Goal: Task Accomplishment & Management: Use online tool/utility

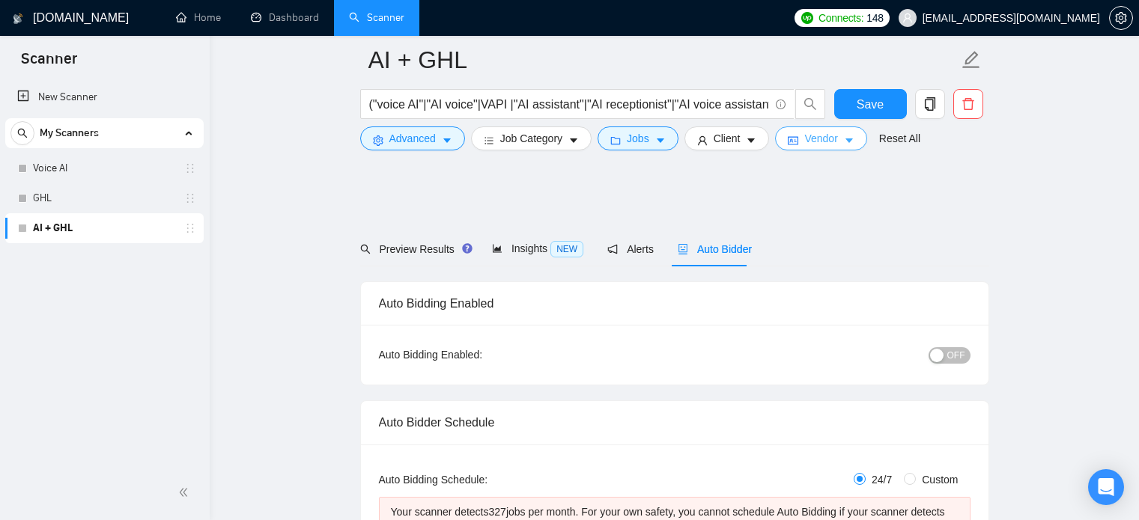
scroll to position [870, 0]
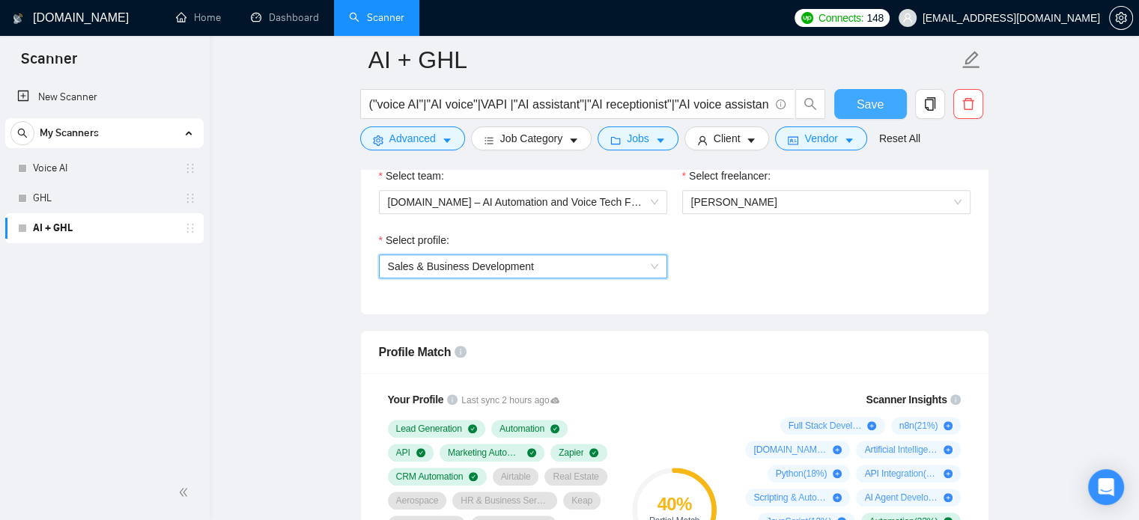
click at [874, 98] on span "Save" at bounding box center [869, 104] width 27 height 19
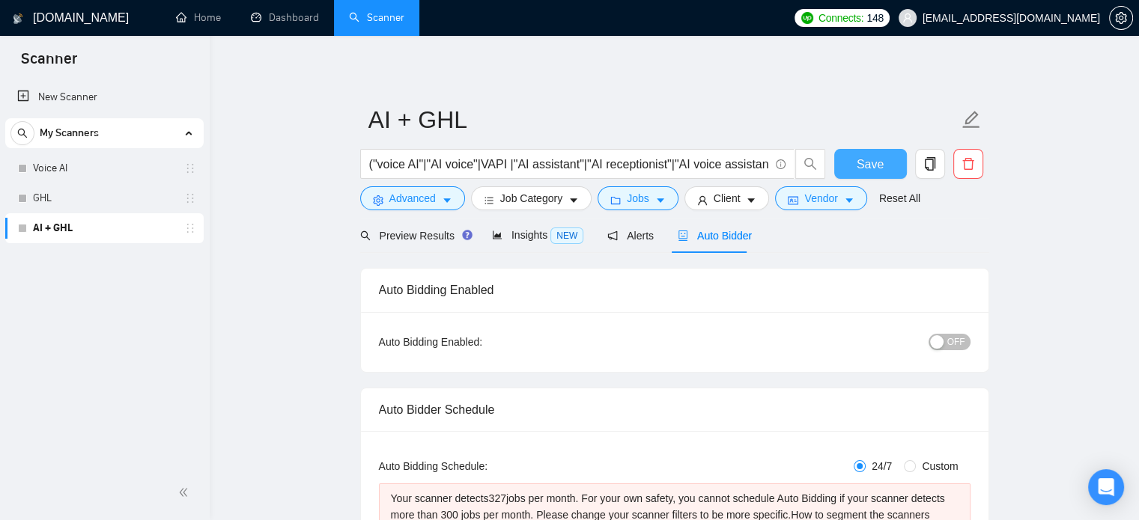
scroll to position [0, 0]
click at [513, 240] on span "Insights NEW" at bounding box center [537, 237] width 91 height 12
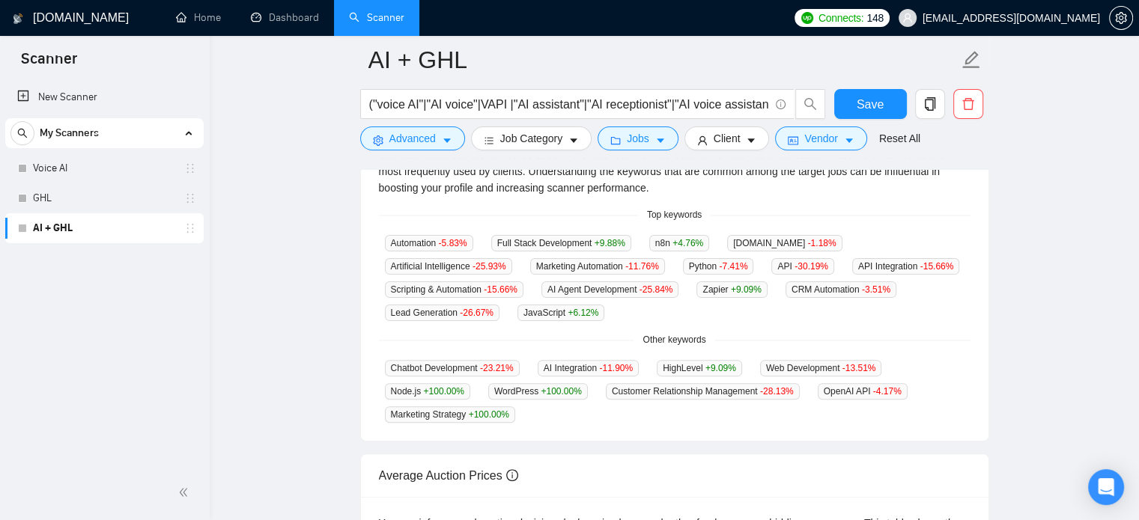
scroll to position [362, 0]
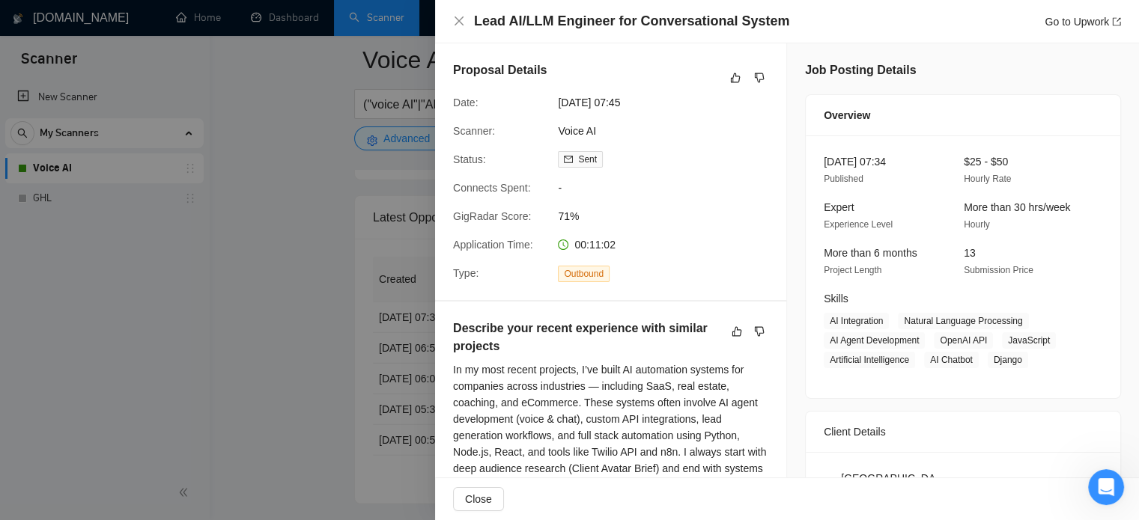
scroll to position [4152, 0]
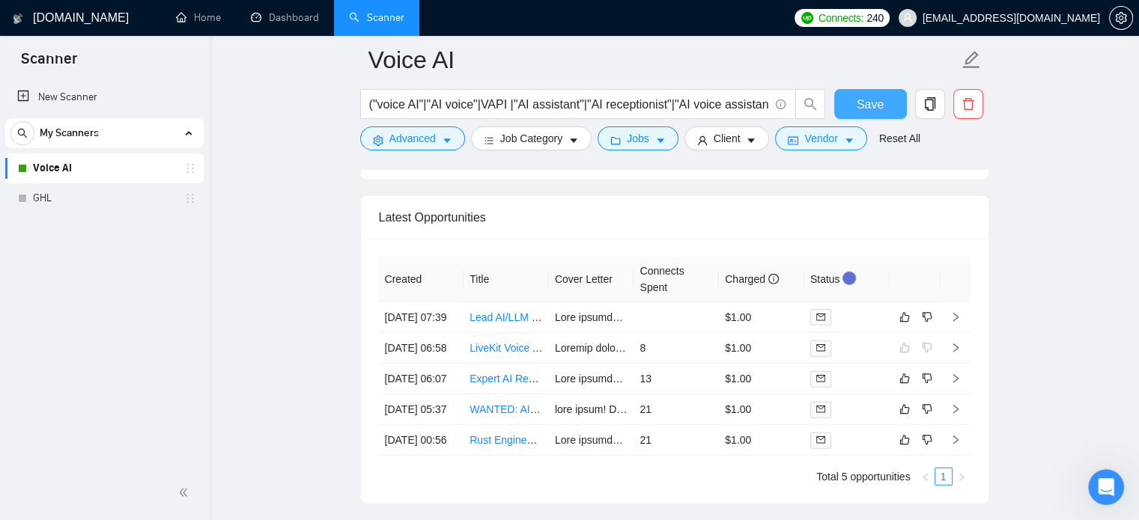
click at [869, 109] on span "Save" at bounding box center [869, 104] width 27 height 19
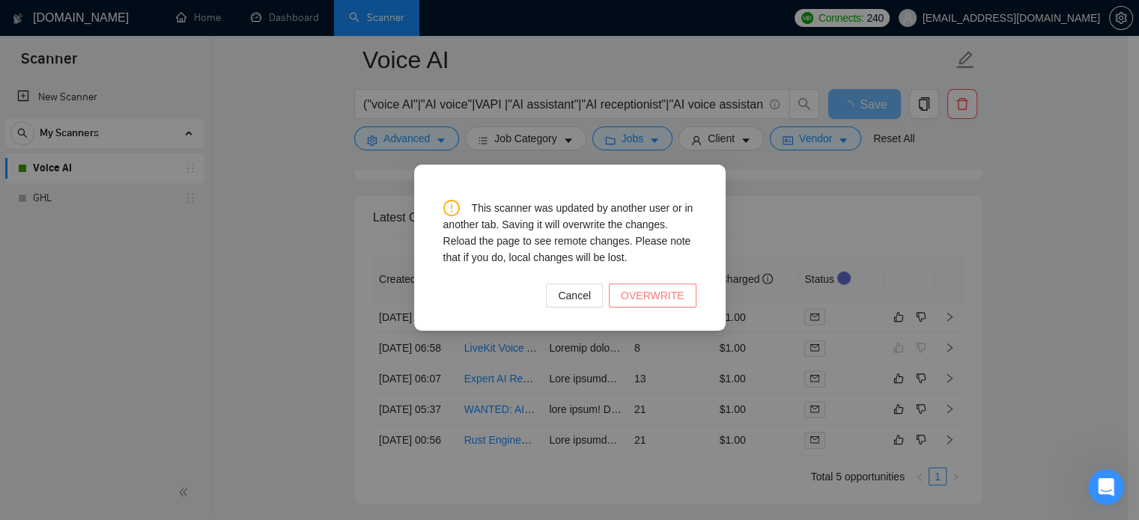
click at [653, 299] on span "OVERWRITE" at bounding box center [653, 295] width 64 height 16
